Goal: Task Accomplishment & Management: Manage account settings

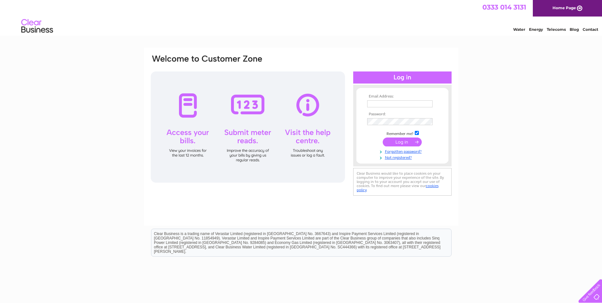
type input "[EMAIL_ADDRESS][DOMAIN_NAME]"
click at [402, 142] on input "submit" at bounding box center [402, 141] width 39 height 9
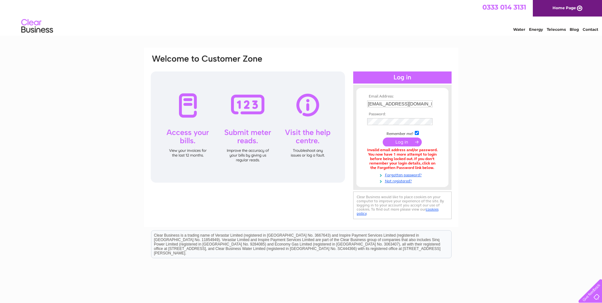
click at [405, 141] on input "submit" at bounding box center [402, 141] width 39 height 9
click at [469, 135] on div "Email Address: [EMAIL_ADDRESS][DOMAIN_NAME] Password: Forgotten password?" at bounding box center [301, 191] width 602 height 286
click at [406, 141] on input "submit" at bounding box center [402, 141] width 39 height 9
